Goal: Task Accomplishment & Management: Manage account settings

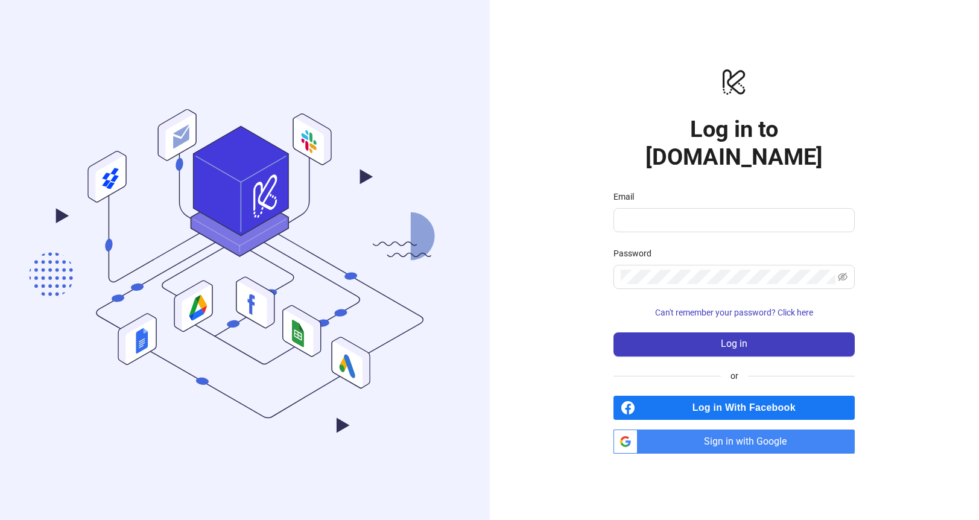
click at [731, 429] on span "Sign in with Google" at bounding box center [748, 441] width 212 height 24
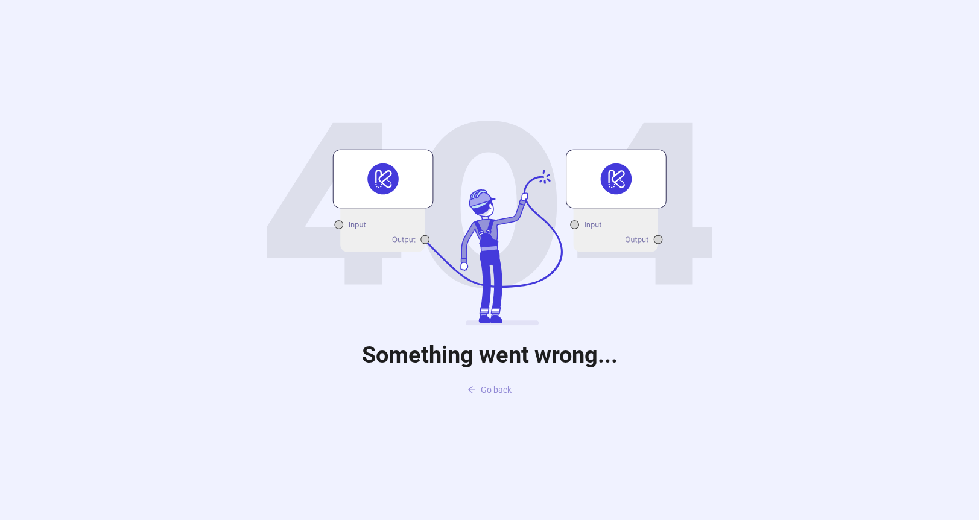
click at [491, 390] on span "Go back" at bounding box center [496, 390] width 31 height 10
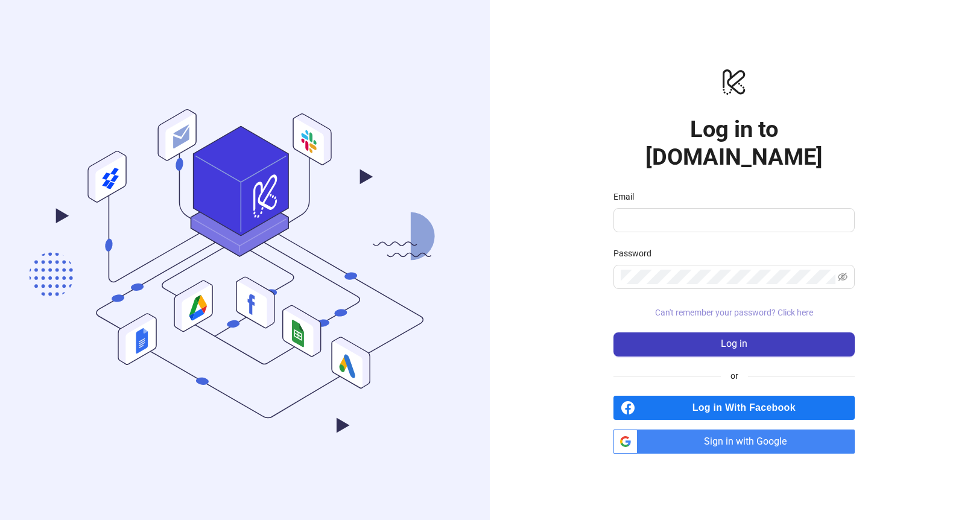
click at [787, 308] on span "Can't remember your password? Click here" at bounding box center [734, 313] width 158 height 10
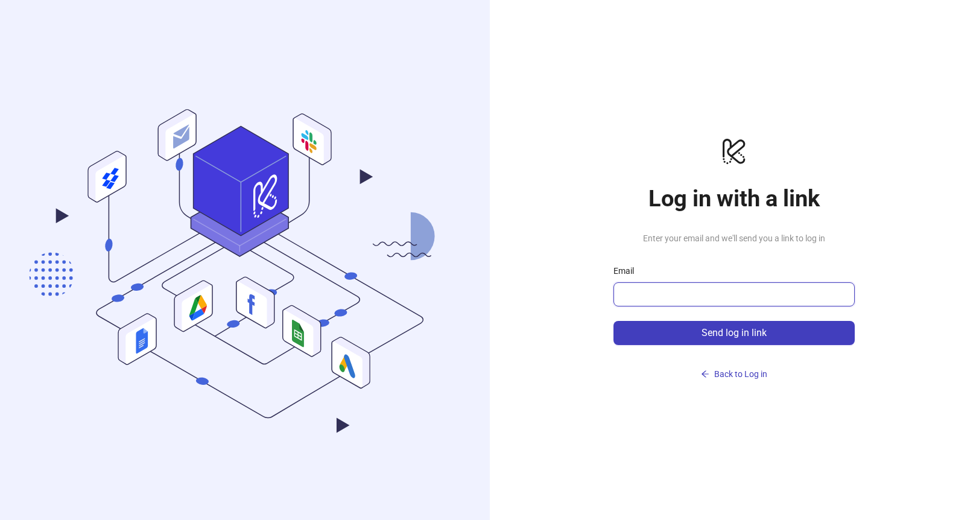
click at [707, 293] on input "Email" at bounding box center [733, 294] width 224 height 14
type input "**********"
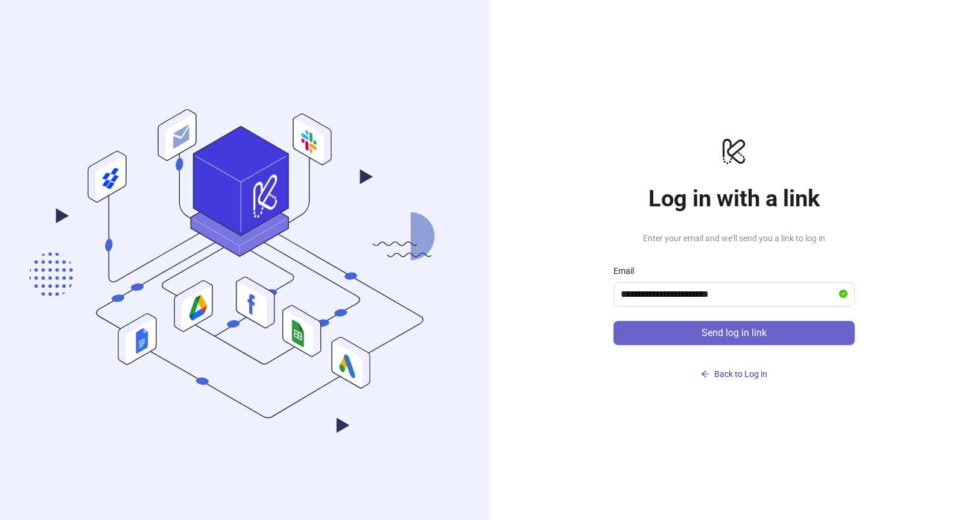
click at [707, 339] on button "Send log in link" at bounding box center [733, 333] width 241 height 24
